Goal: Transaction & Acquisition: Subscribe to service/newsletter

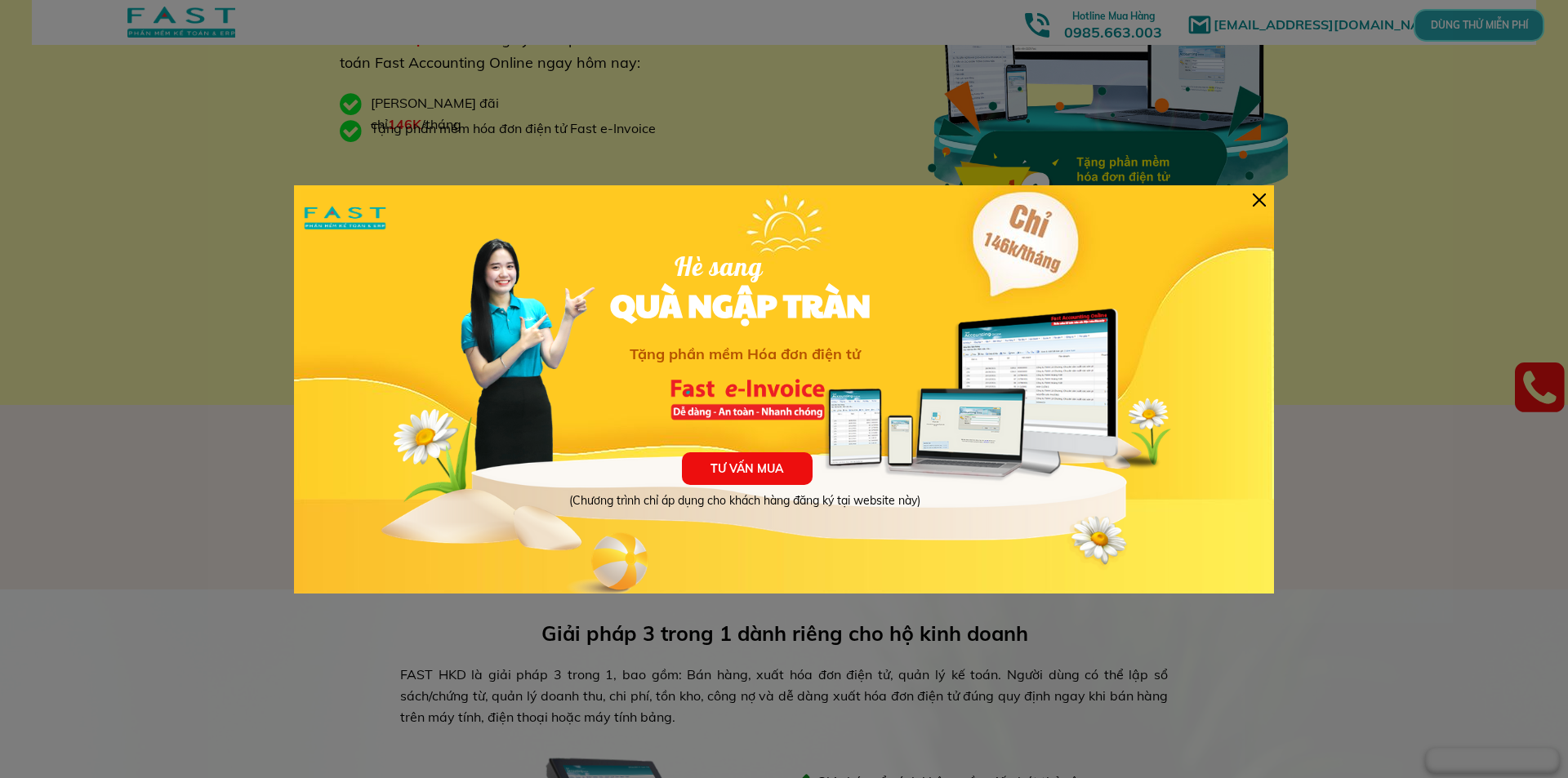
click at [1256, 201] on div at bounding box center [1259, 200] width 13 height 13
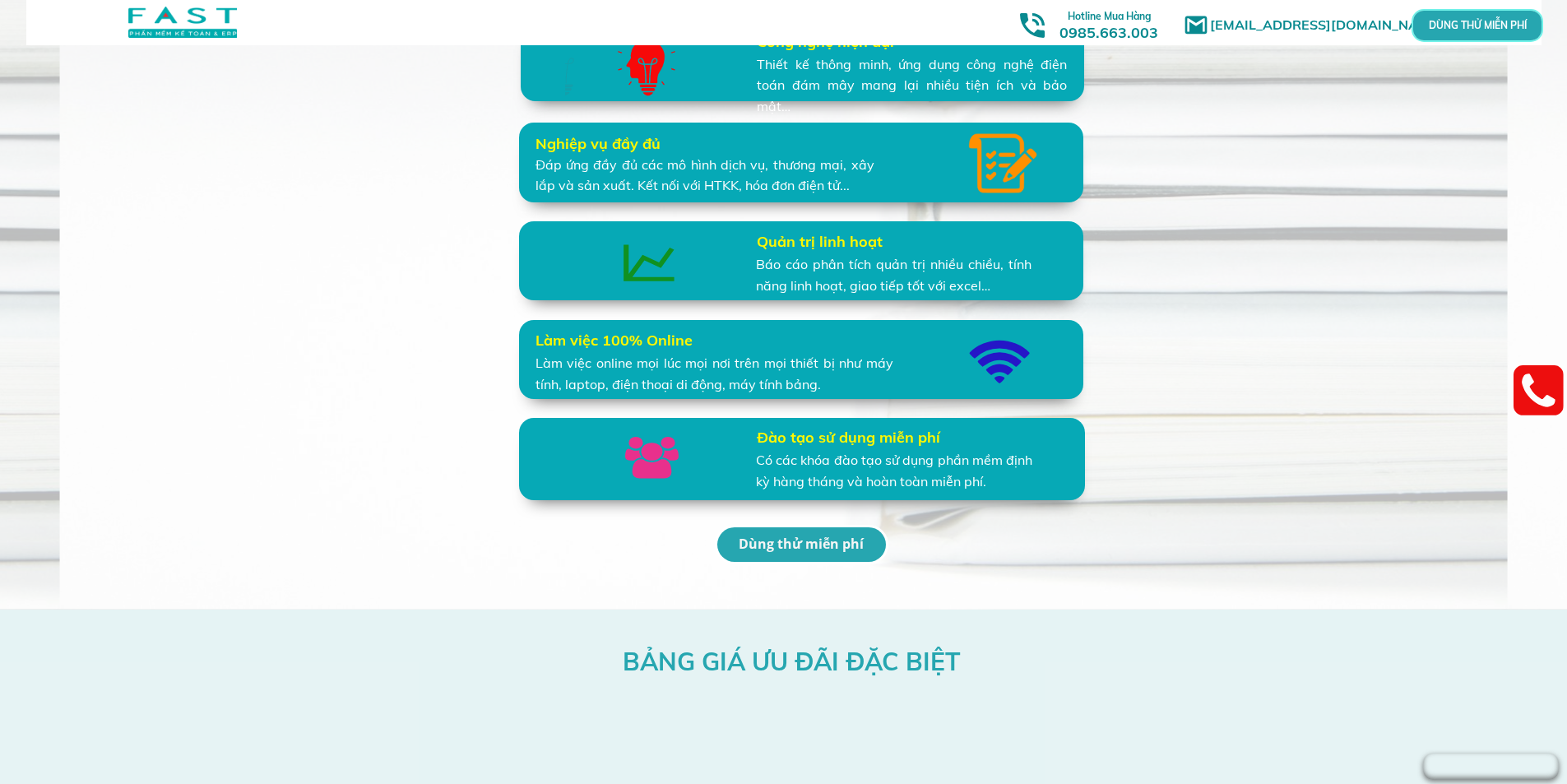
scroll to position [3749, 0]
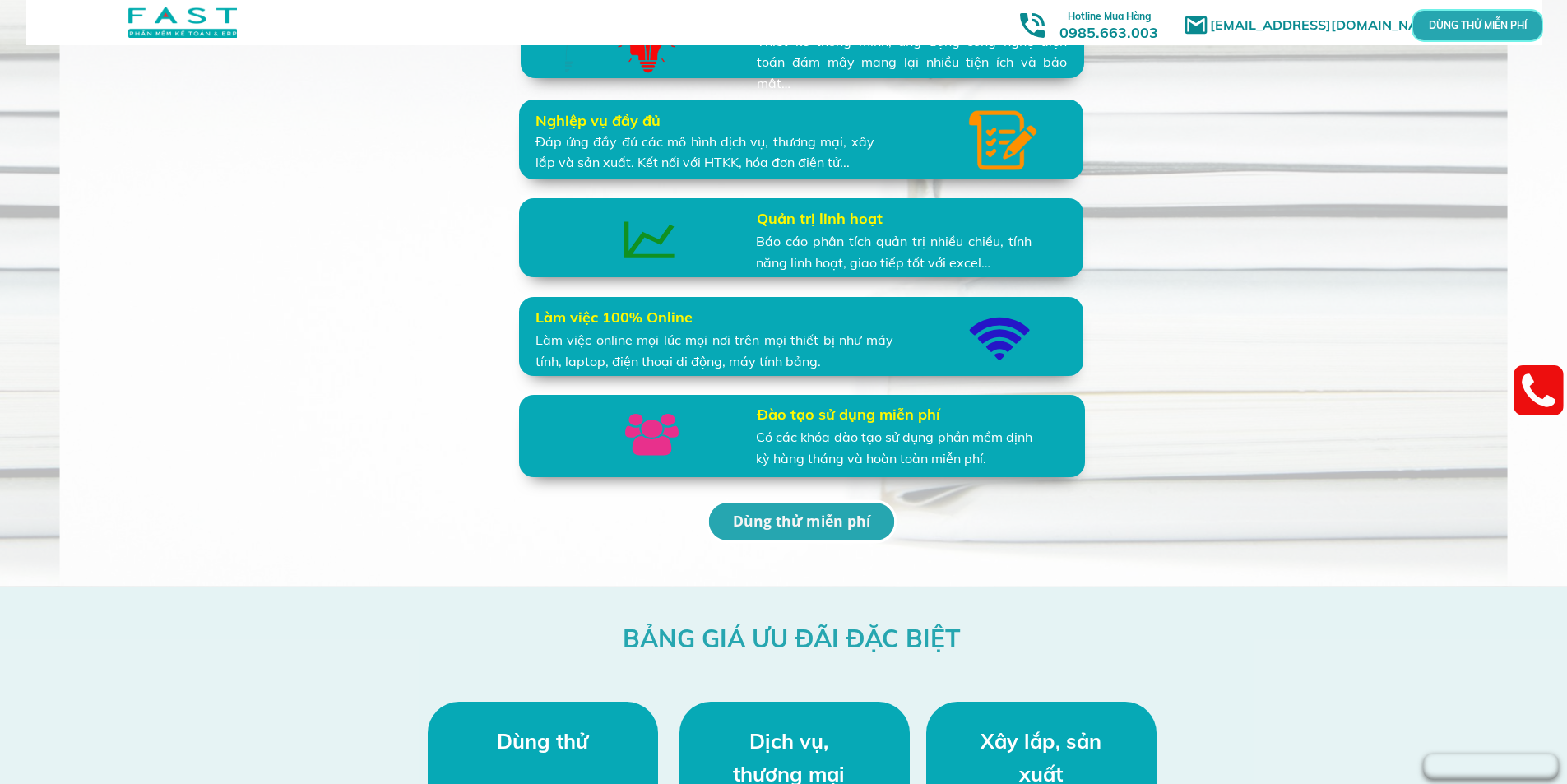
click at [827, 518] on p "Dùng thử miễn phí" at bounding box center [801, 522] width 180 height 37
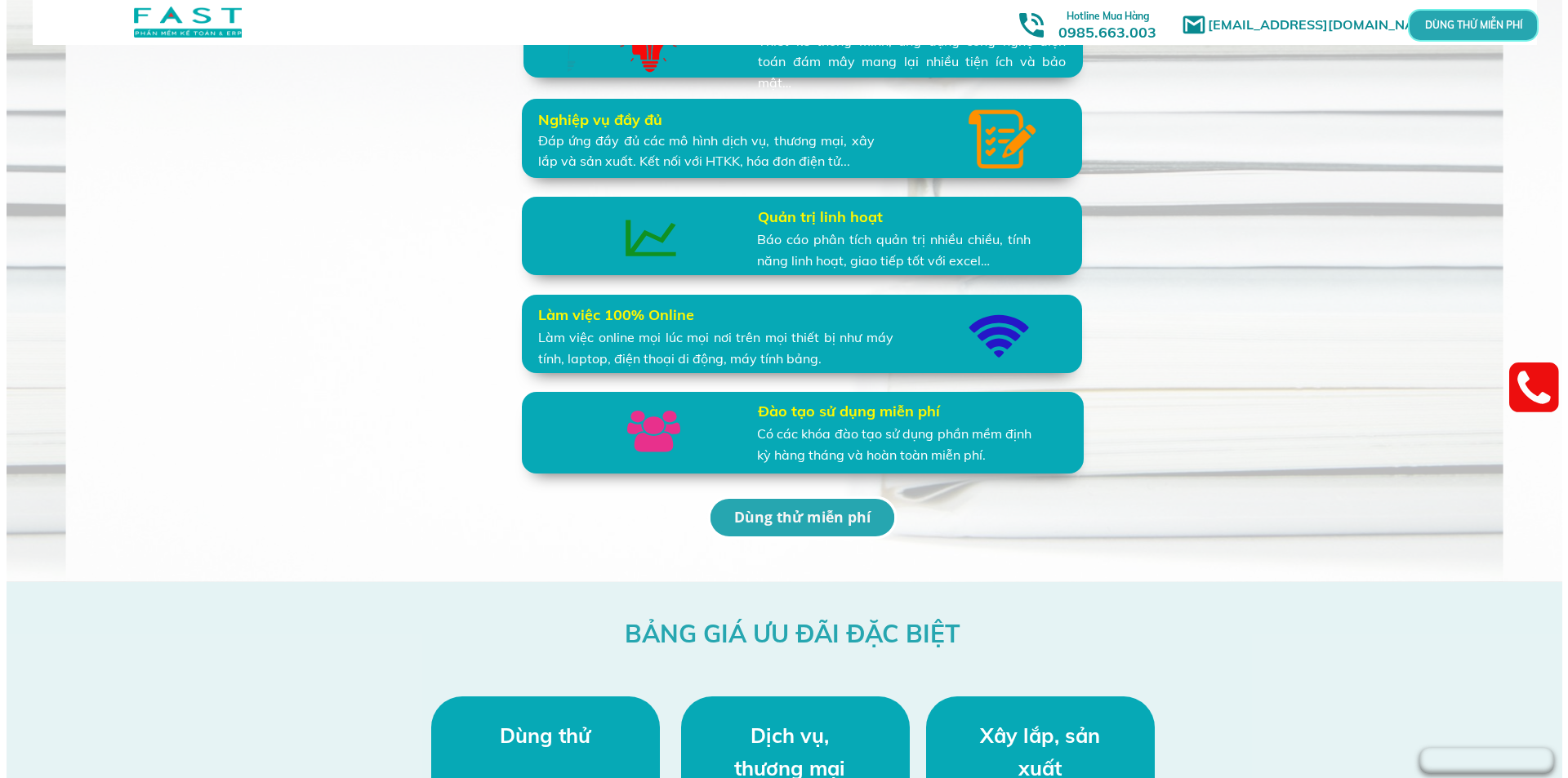
scroll to position [0, 0]
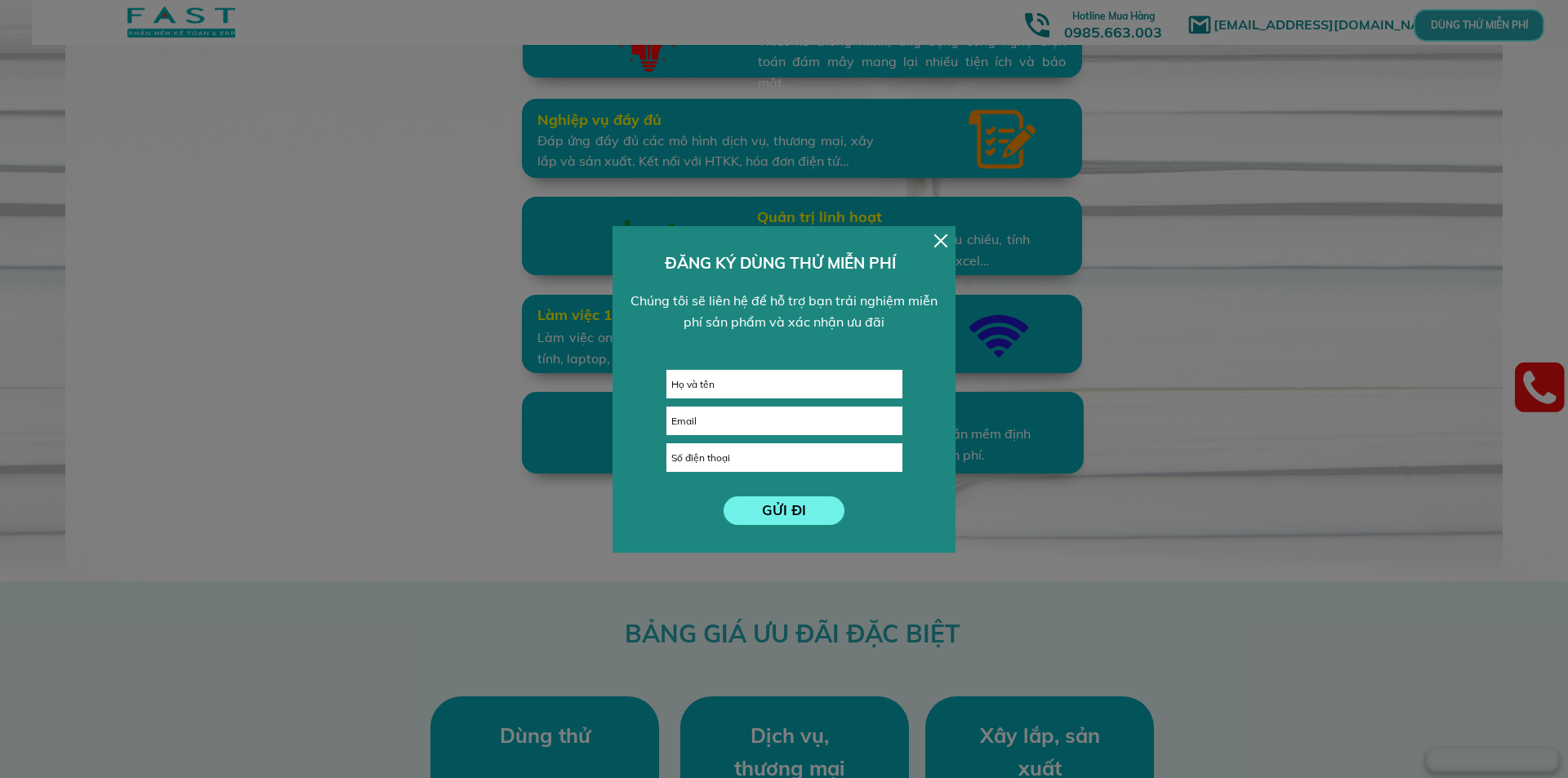
click at [780, 383] on input "text" at bounding box center [784, 383] width 234 height 27
type input "[PERSON_NAME]"
click at [732, 419] on input "email" at bounding box center [784, 420] width 234 height 27
paste input "[EMAIL_ADDRESS][DOMAIN_NAME]"
type input "[EMAIL_ADDRESS][DOMAIN_NAME]"
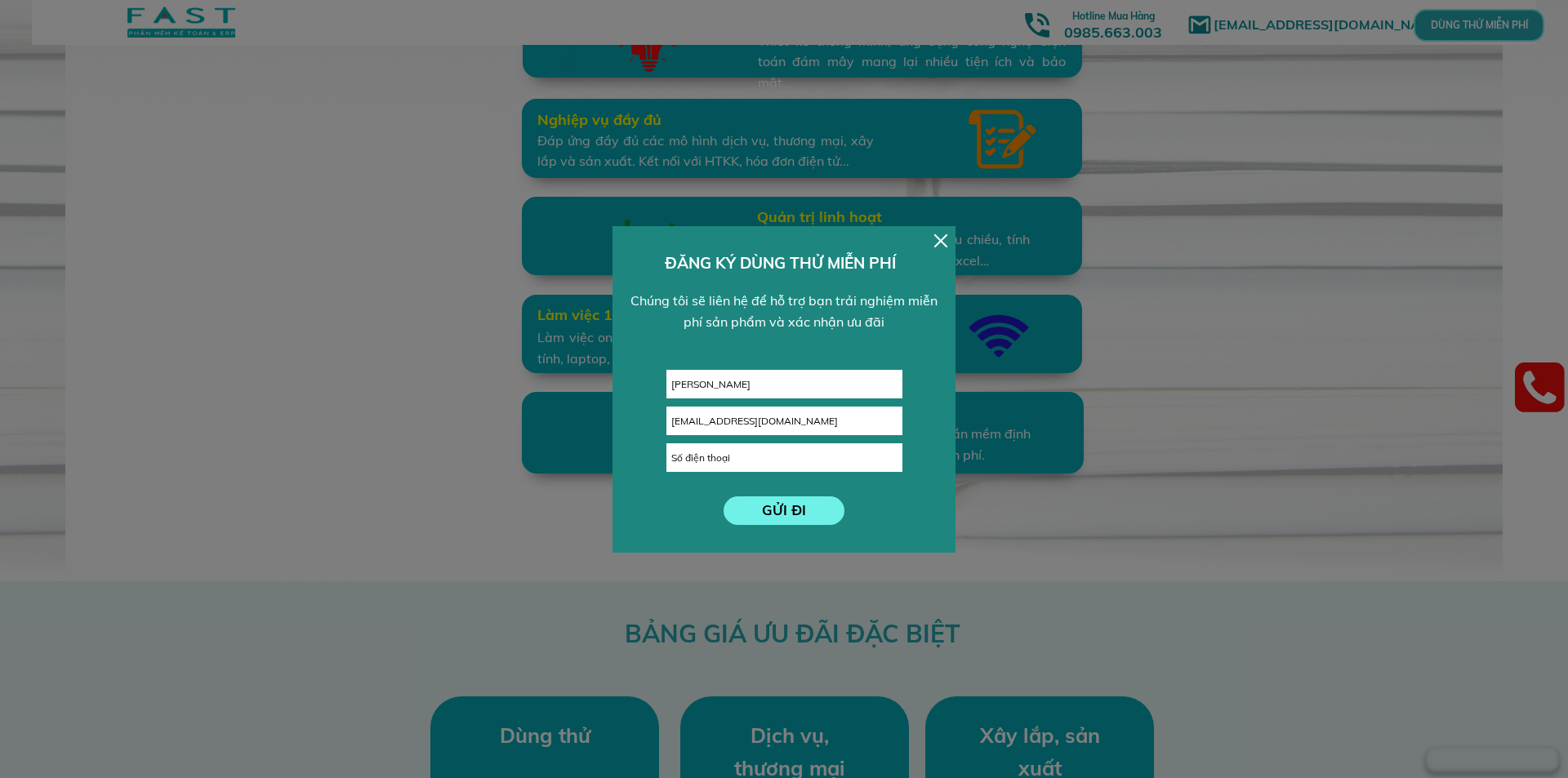
click at [753, 461] on input "tel" at bounding box center [784, 456] width 234 height 27
type input "0963537445"
click at [770, 492] on form "GỬI ĐI [PERSON_NAME] [EMAIL_ADDRESS][DOMAIN_NAME] 0963537445" at bounding box center [784, 447] width 236 height 155
click at [771, 508] on p "GỬI ĐI" at bounding box center [783, 510] width 125 height 30
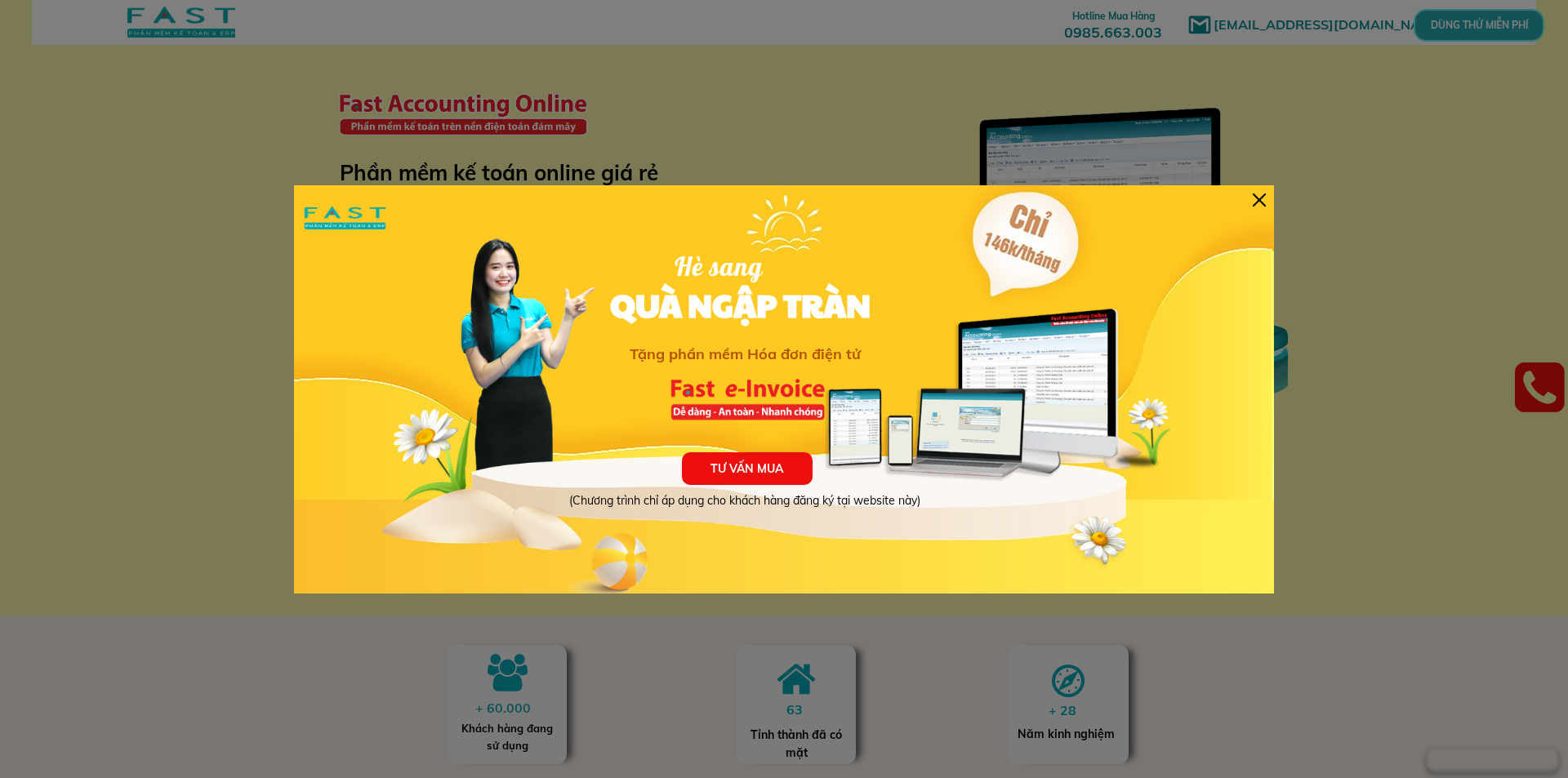
click at [1262, 193] on div at bounding box center [1259, 200] width 13 height 13
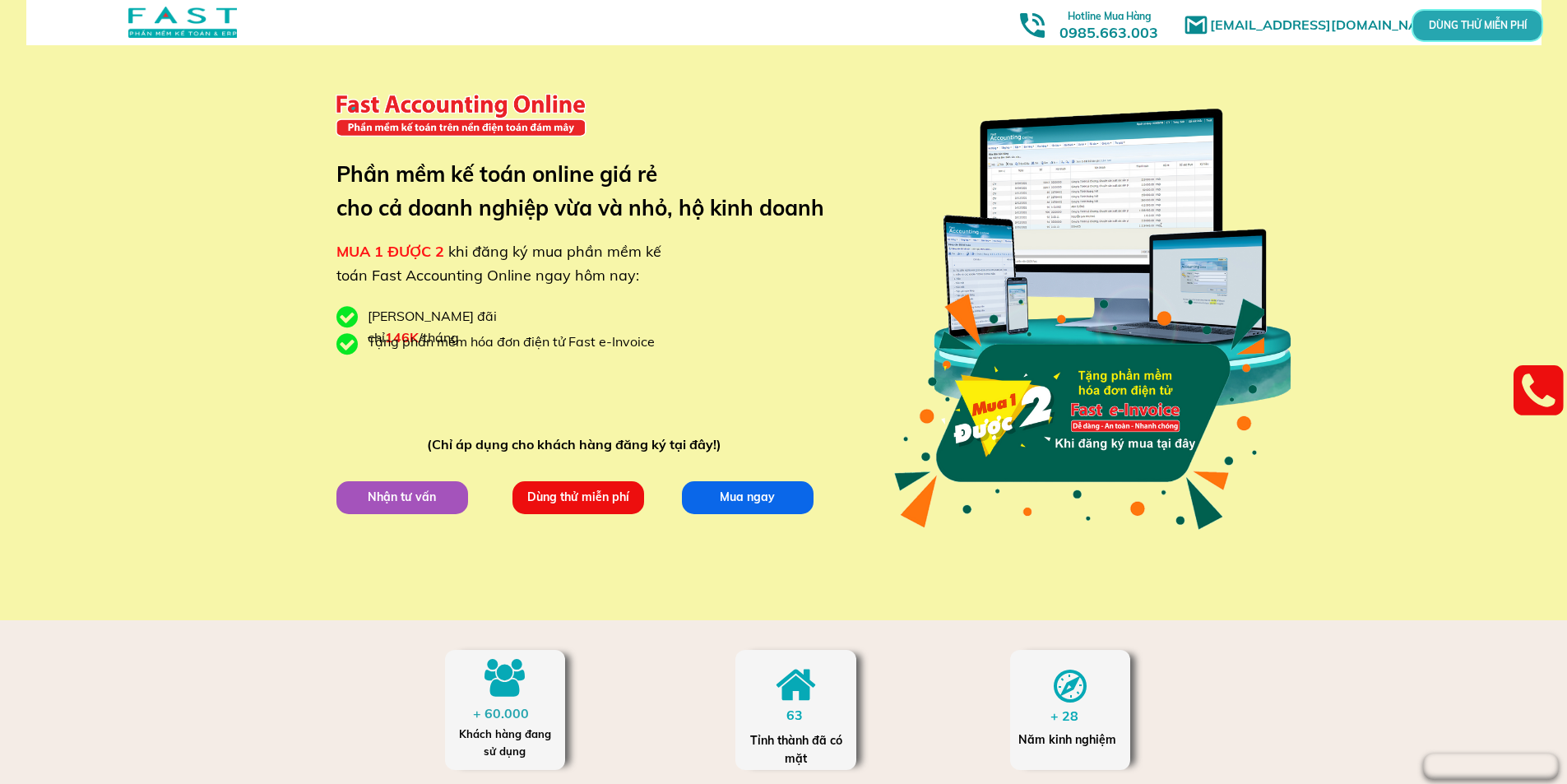
click at [731, 490] on p "Mua ngay" at bounding box center [747, 496] width 132 height 33
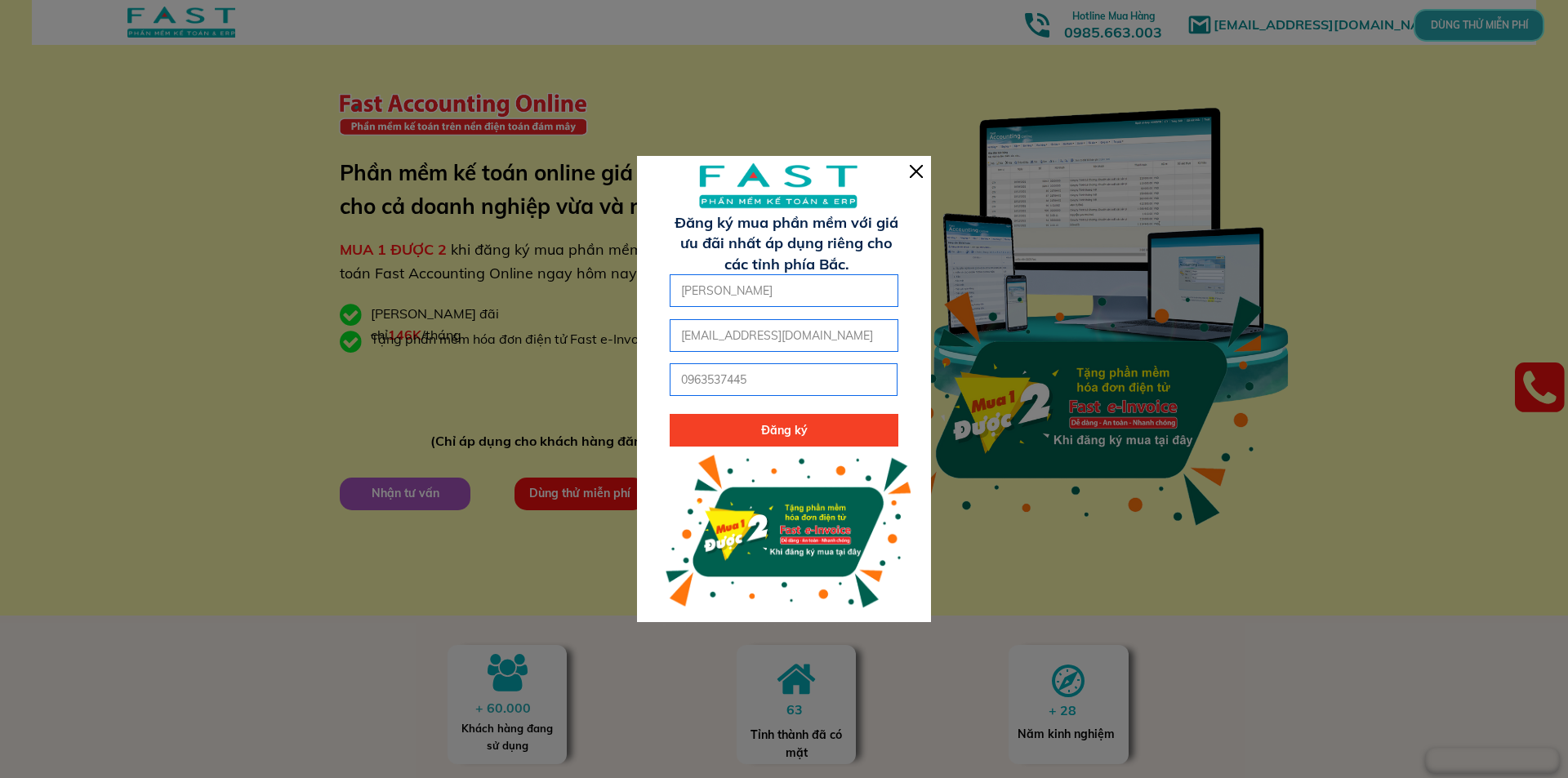
click at [915, 168] on div at bounding box center [916, 171] width 13 height 13
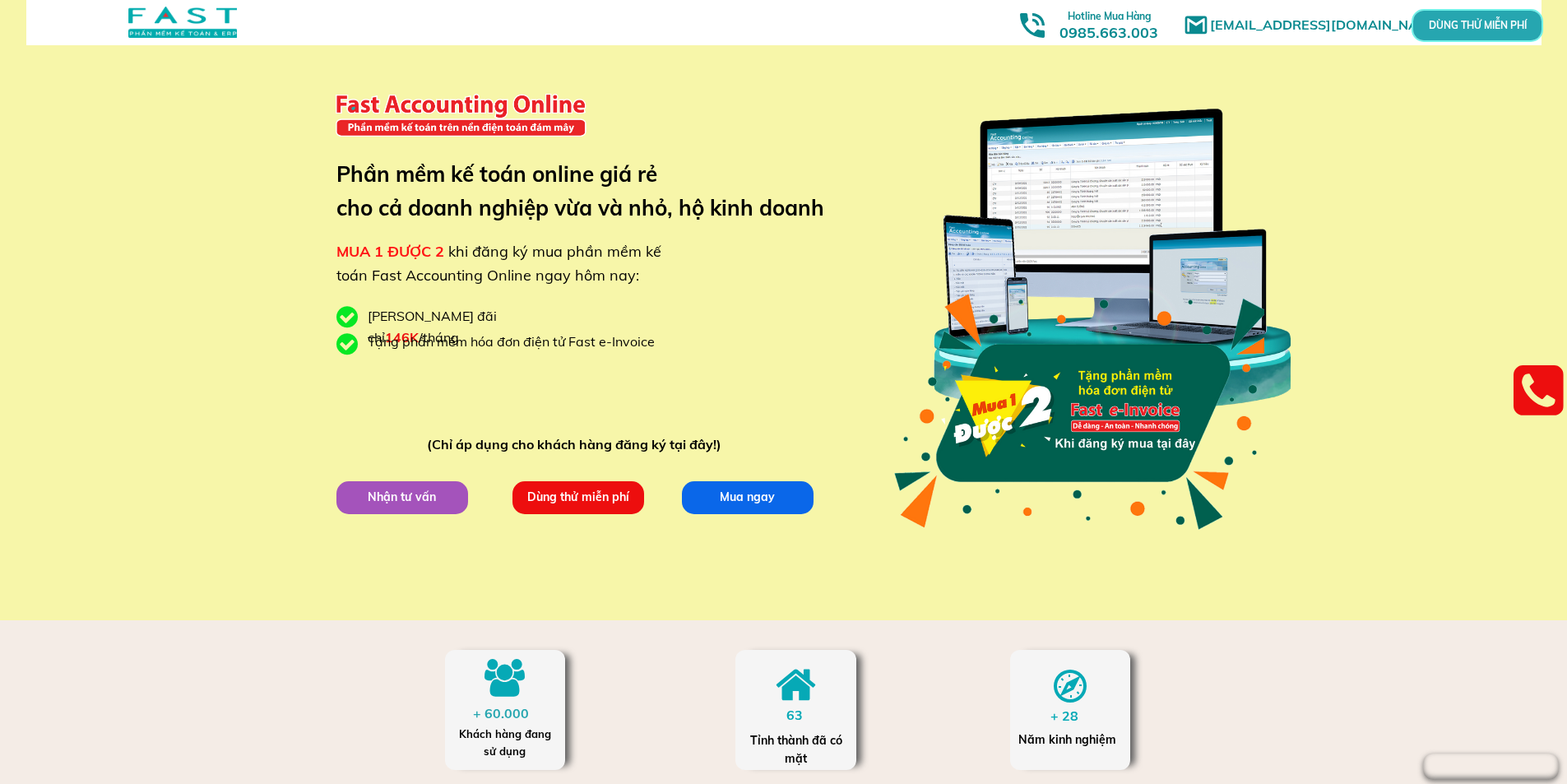
click at [405, 505] on p "Nhận tư vấn" at bounding box center [402, 497] width 135 height 34
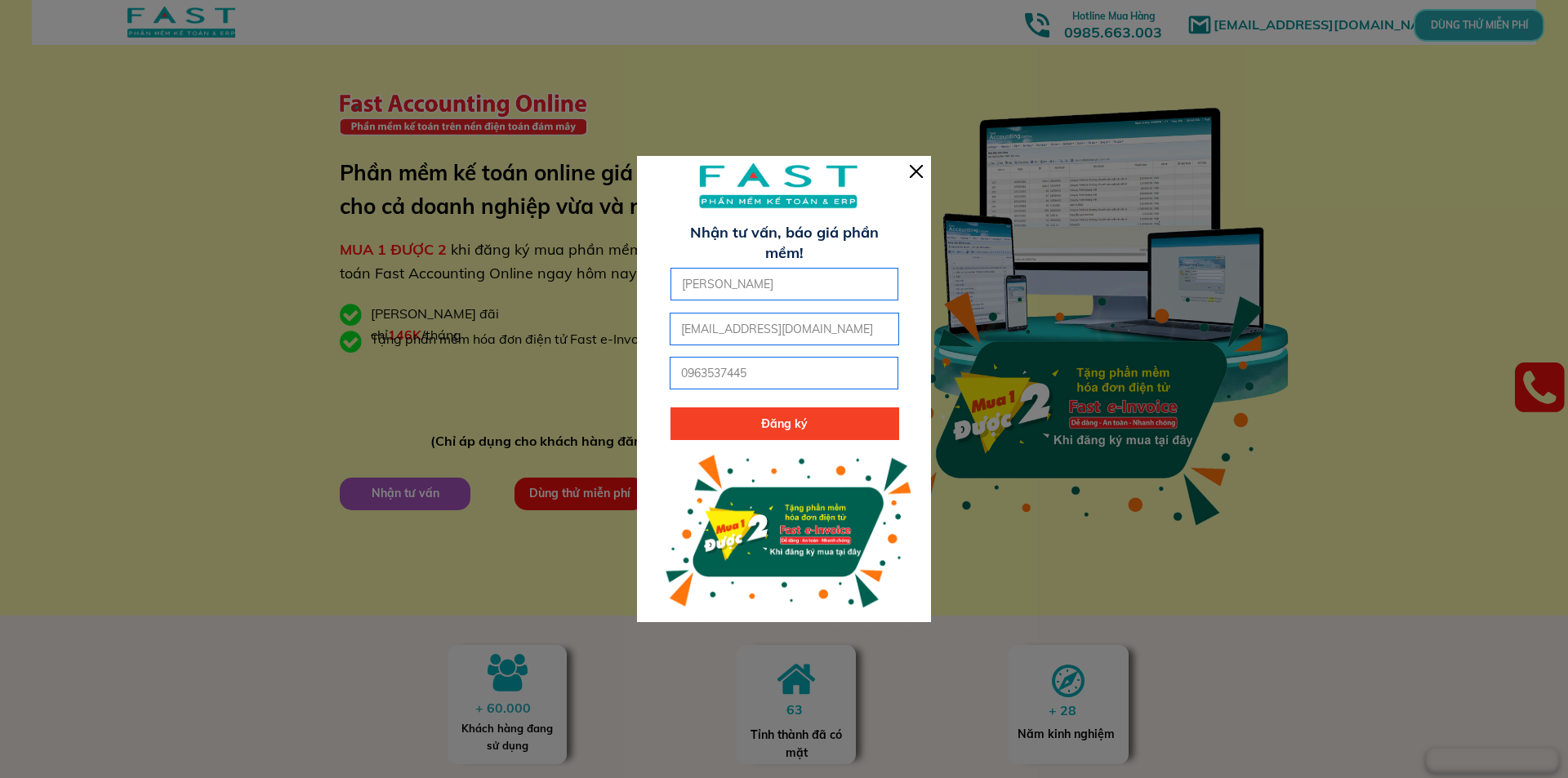
click at [788, 419] on p "Đăng ký" at bounding box center [784, 423] width 228 height 32
